Goal: Find specific page/section: Find specific page/section

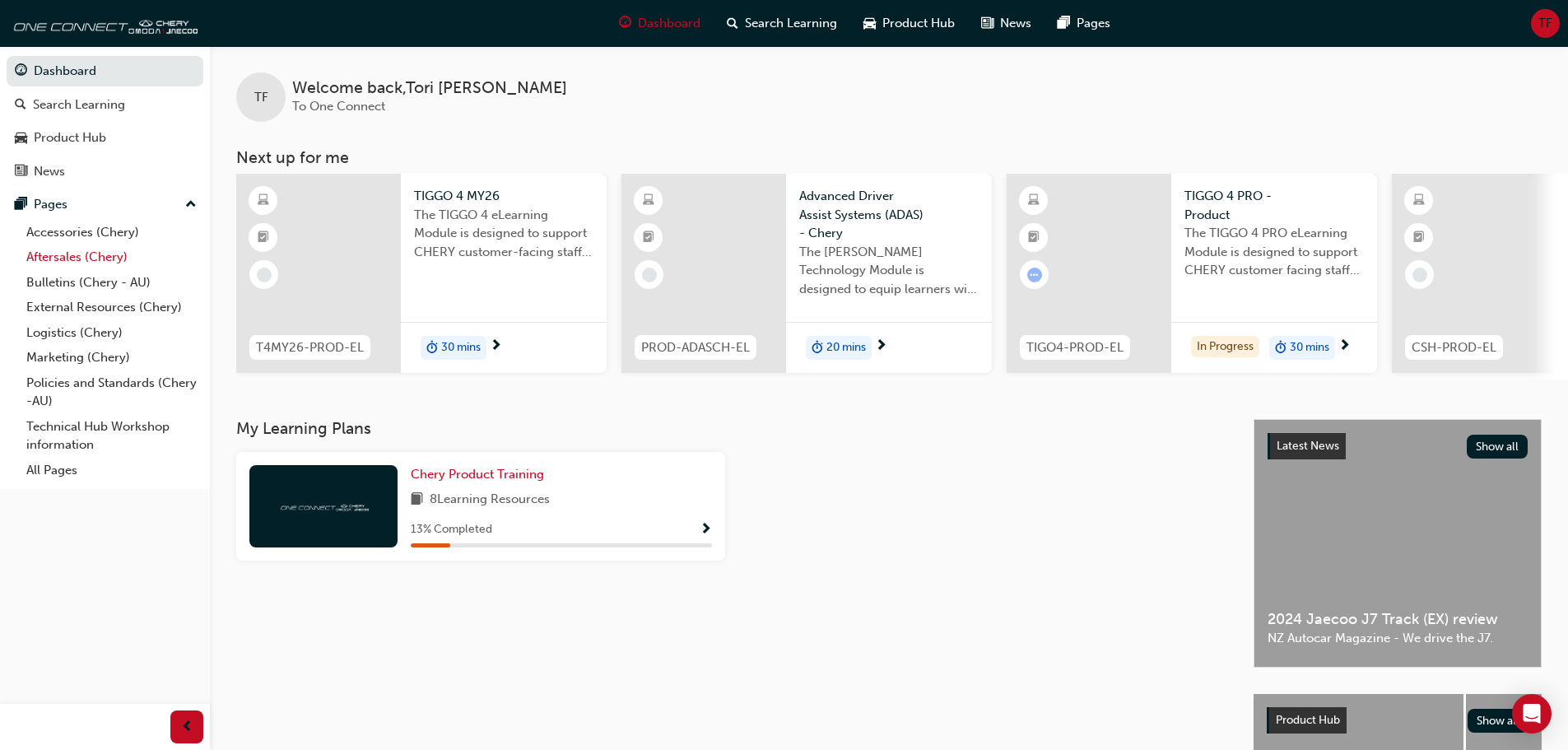
click at [96, 257] on link "Aftersales (Chery)" at bounding box center [112, 256] width 184 height 25
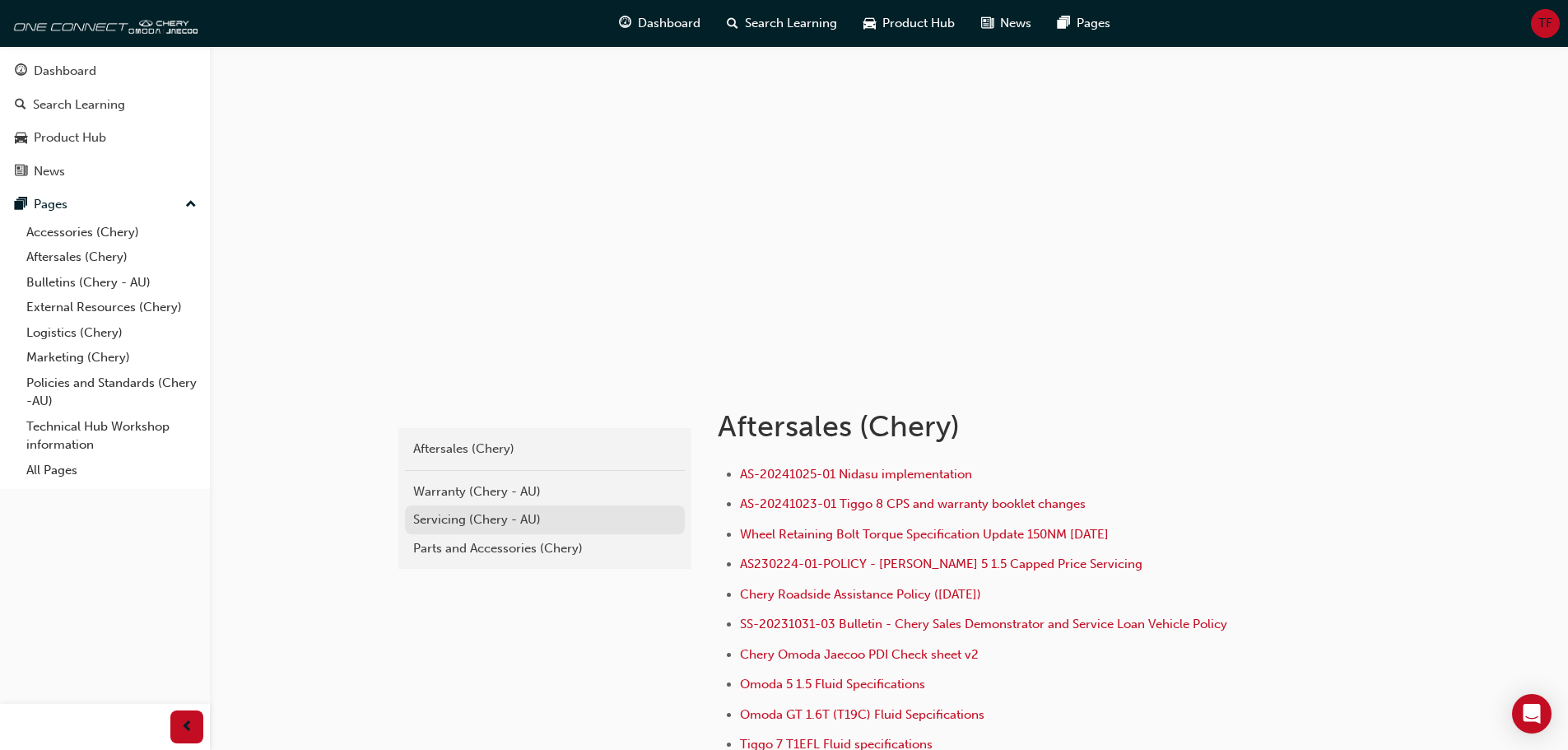
click at [503, 516] on div "Servicing (Chery - AU)" at bounding box center [544, 520] width 263 height 19
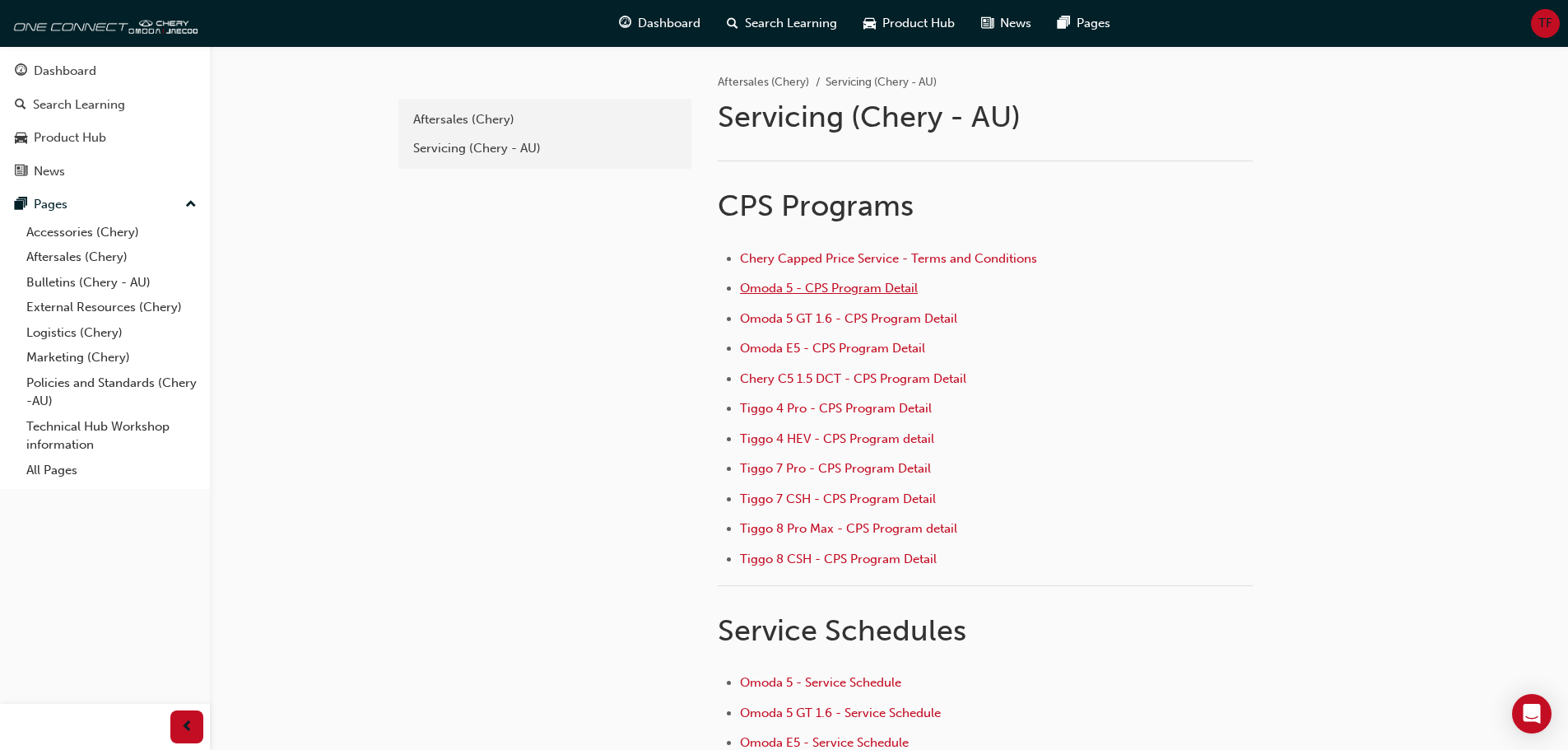
click at [858, 292] on span "Omoda 5 - CPS Program Detail" at bounding box center [829, 288] width 178 height 15
